Goal: Task Accomplishment & Management: Use online tool/utility

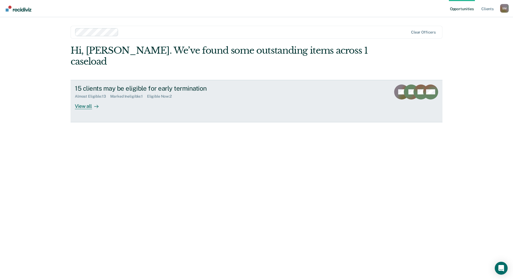
click at [81, 99] on div "View all" at bounding box center [90, 104] width 30 height 10
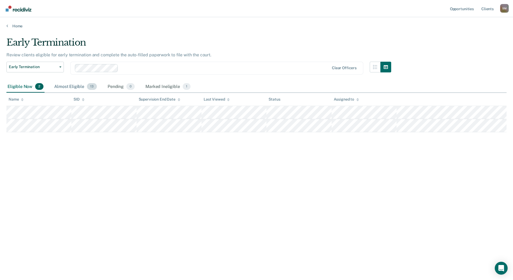
click at [83, 86] on div "Almost Eligible 13" at bounding box center [75, 87] width 45 height 12
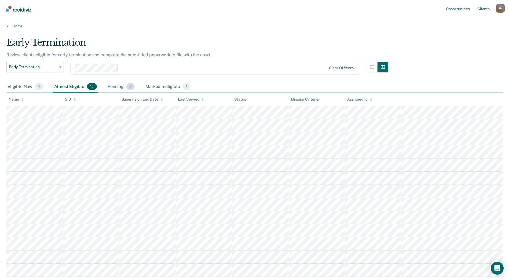
click at [110, 88] on div "Pending 0" at bounding box center [121, 87] width 29 height 12
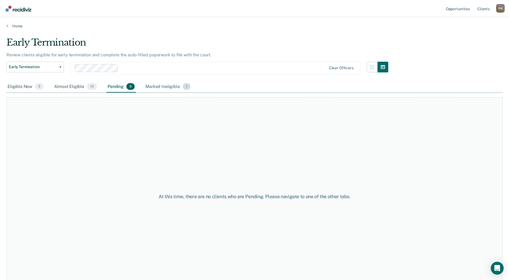
click at [169, 86] on div "Marked Ineligible 1" at bounding box center [167, 87] width 47 height 12
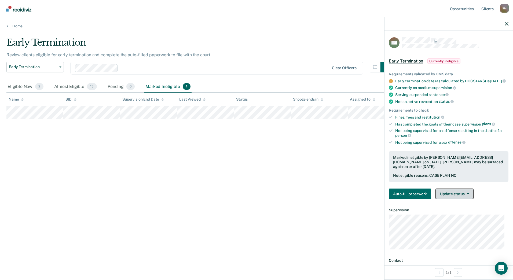
click at [460, 199] on button "Update status" at bounding box center [455, 194] width 38 height 11
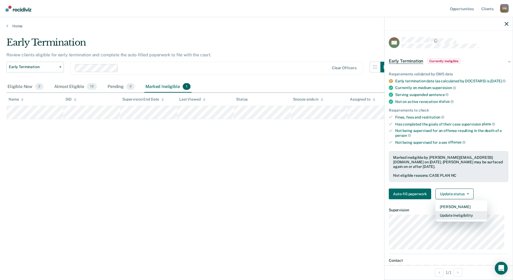
click at [462, 217] on button "Update Ineligibility" at bounding box center [462, 215] width 52 height 9
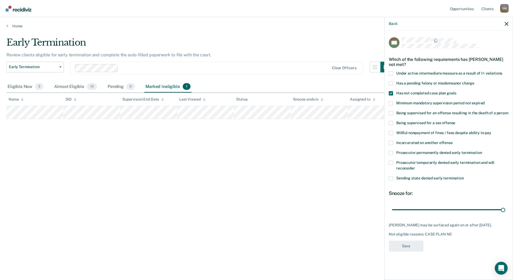
click at [392, 94] on span at bounding box center [391, 93] width 4 height 4
click at [456, 91] on input "Has not completed case plan goals" at bounding box center [456, 91] width 0 height 0
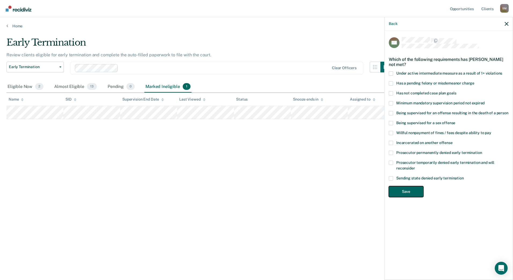
click at [410, 193] on button "Save" at bounding box center [406, 191] width 35 height 11
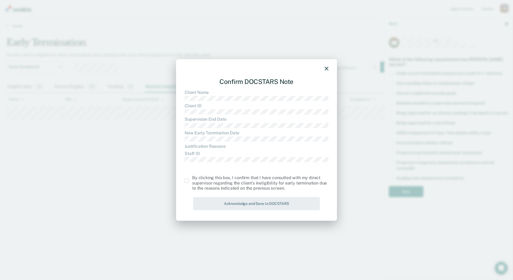
click at [188, 183] on span at bounding box center [187, 181] width 4 height 4
click at [192, 179] on input "checkbox" at bounding box center [192, 179] width 0 height 0
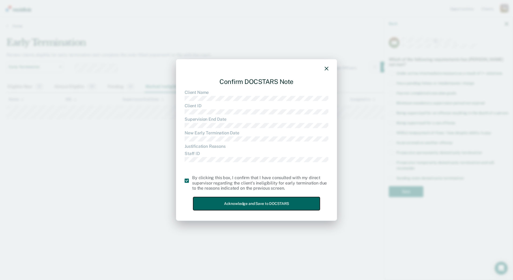
click at [204, 199] on button "Acknowledge and Save to DOCSTARS" at bounding box center [256, 203] width 127 height 13
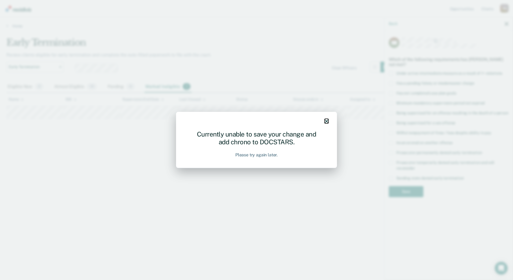
click at [328, 123] on icon "button" at bounding box center [327, 121] width 4 height 4
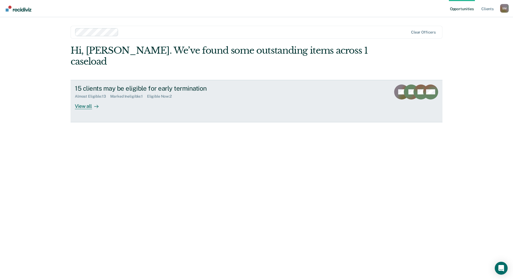
click at [97, 99] on div "View all" at bounding box center [90, 104] width 30 height 10
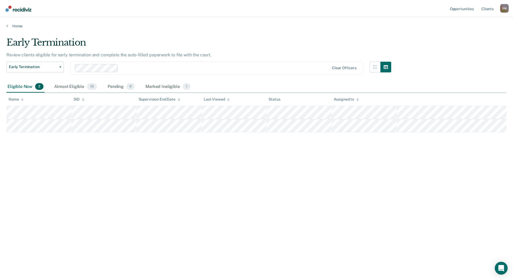
click at [63, 106] on th "Name" at bounding box center [38, 99] width 65 height 13
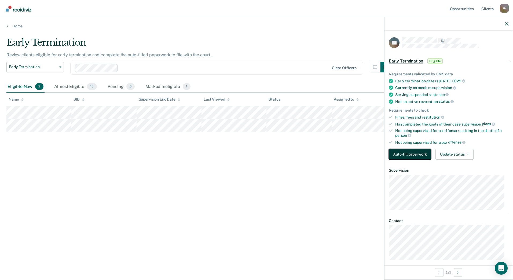
click at [422, 158] on button "Auto-fill paperwork" at bounding box center [410, 154] width 42 height 11
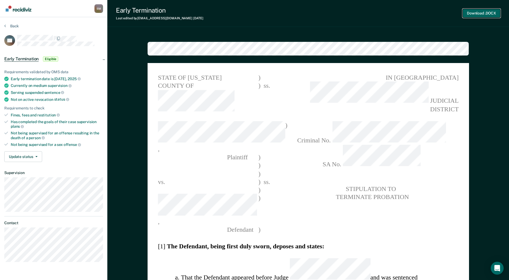
click at [472, 9] on button "Download .DOCX" at bounding box center [482, 13] width 38 height 9
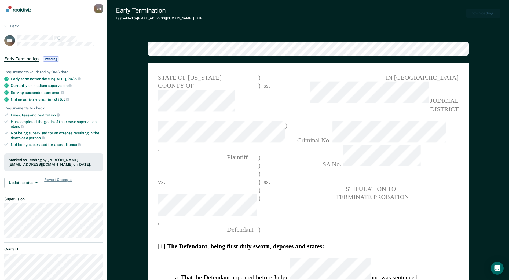
type textarea "x"
